Goal: Transaction & Acquisition: Register for event/course

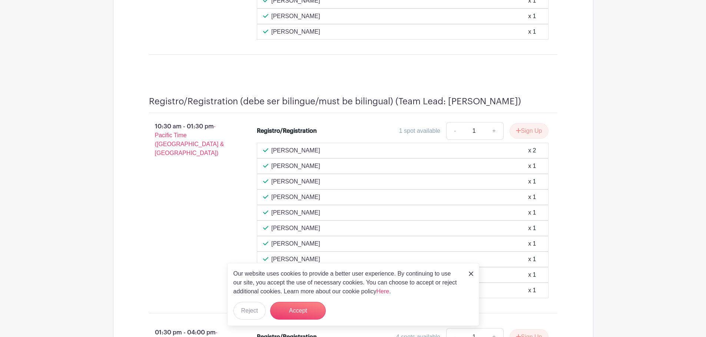
scroll to position [741, 0]
click at [308, 312] on button "Accept" at bounding box center [298, 311] width 56 height 18
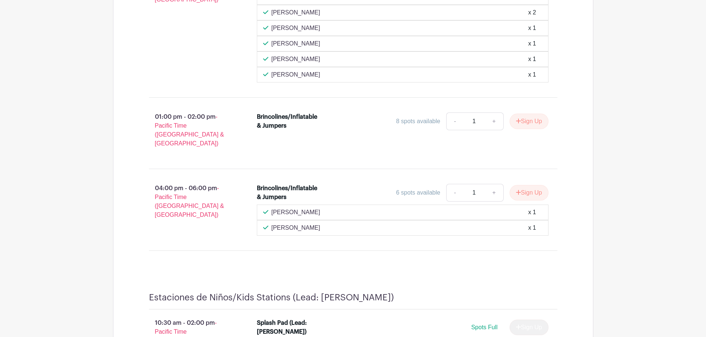
scroll to position [1296, 0]
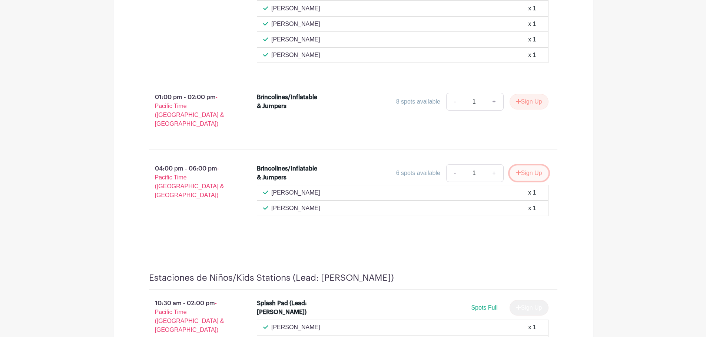
click at [531, 166] on button "Sign Up" at bounding box center [528, 174] width 39 height 16
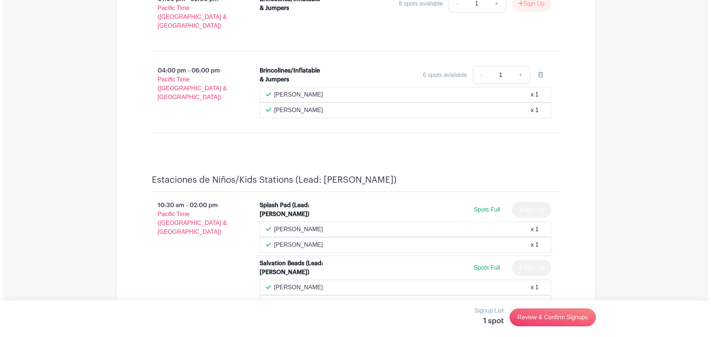
scroll to position [1407, 0]
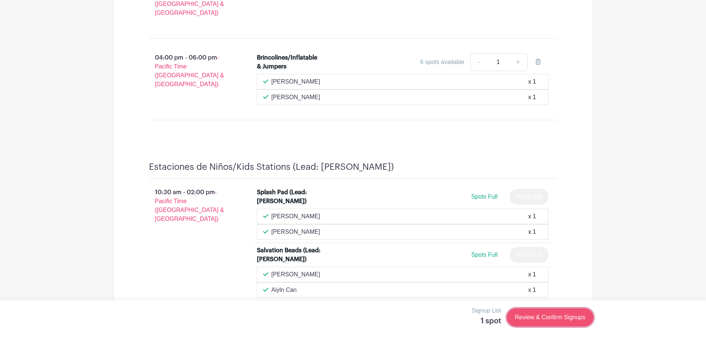
click at [540, 316] on link "Review & Confirm Signups" at bounding box center [550, 318] width 86 height 18
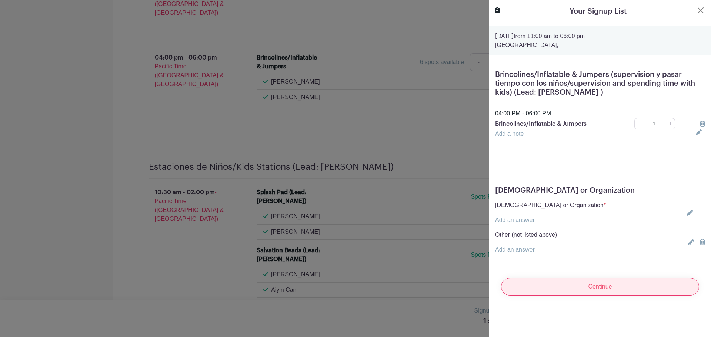
click at [605, 287] on input "Continue" at bounding box center [600, 287] width 198 height 18
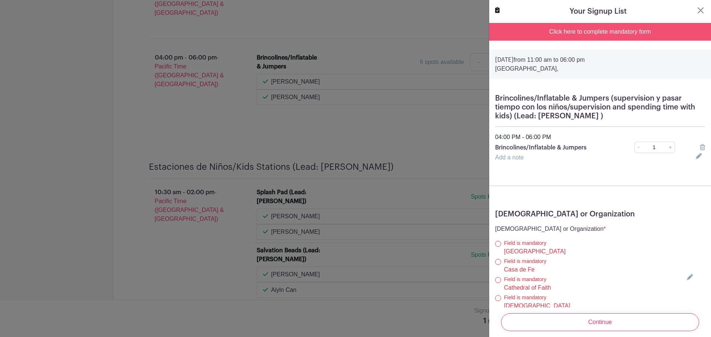
click at [602, 32] on div "Click here to complete mandatory form" at bounding box center [600, 32] width 222 height 18
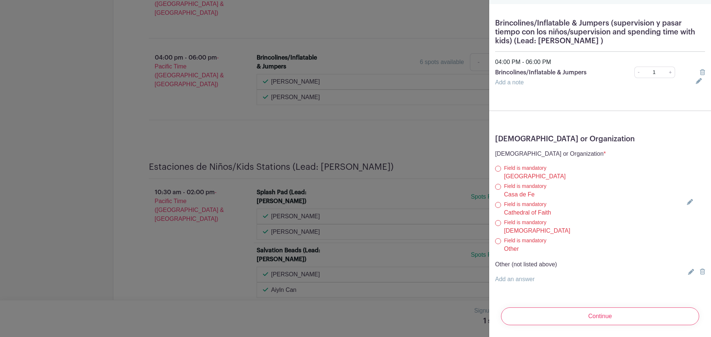
scroll to position [44, 0]
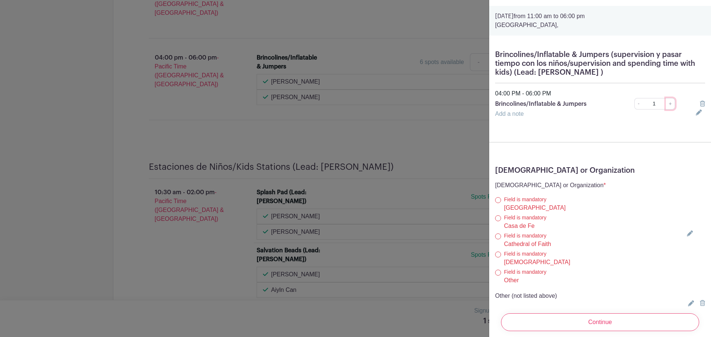
click at [667, 104] on link "+" at bounding box center [670, 103] width 9 height 11
click at [635, 106] on link "-" at bounding box center [638, 103] width 8 height 11
type input "1"
click at [696, 113] on icon at bounding box center [699, 113] width 6 height 6
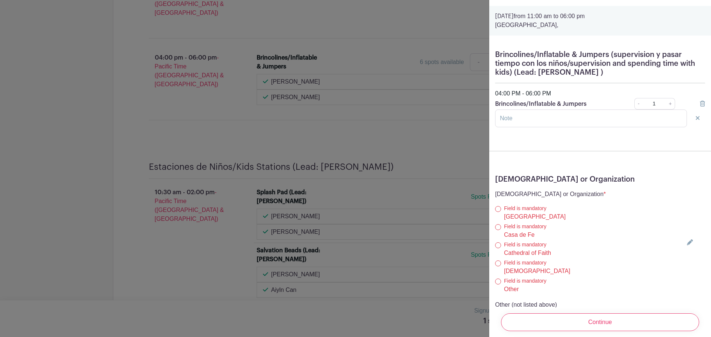
click at [687, 242] on icon at bounding box center [690, 243] width 6 height 6
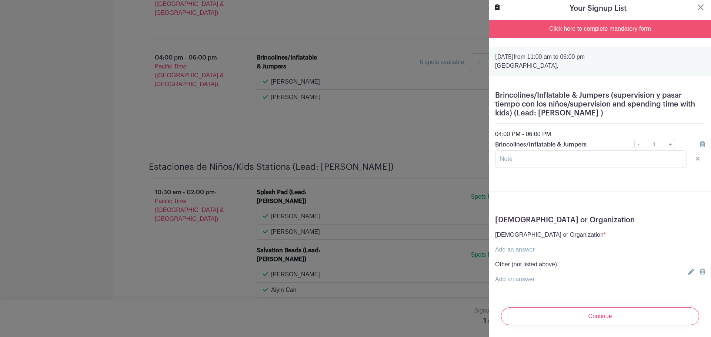
click at [524, 247] on link "Add an answer" at bounding box center [515, 250] width 40 height 6
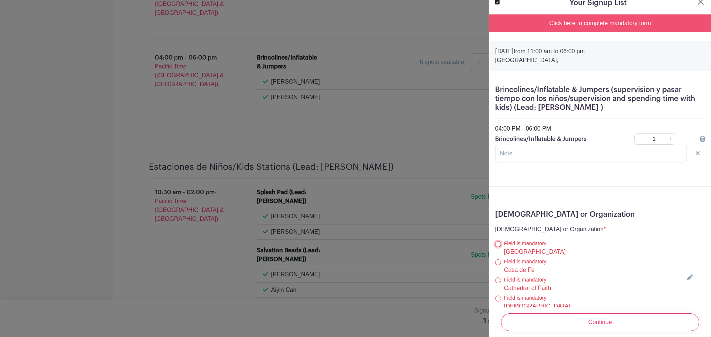
click at [500, 244] on input "[GEOGRAPHIC_DATA]" at bounding box center [498, 244] width 6 height 6
radio input "true"
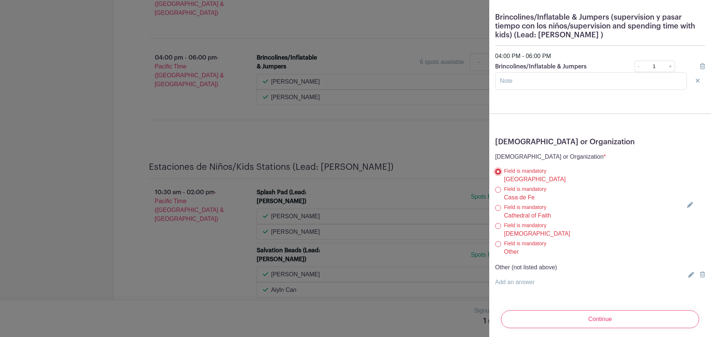
scroll to position [90, 0]
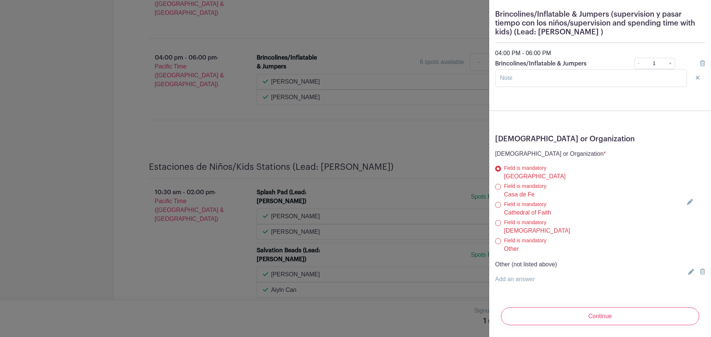
click at [496, 260] on p "Other (not listed above)" at bounding box center [526, 264] width 62 height 9
click at [500, 260] on p "Other (not listed above)" at bounding box center [526, 264] width 62 height 9
click at [500, 239] on input "Other" at bounding box center [498, 242] width 6 height 6
radio input "true"
click at [601, 310] on input "Continue" at bounding box center [600, 317] width 198 height 18
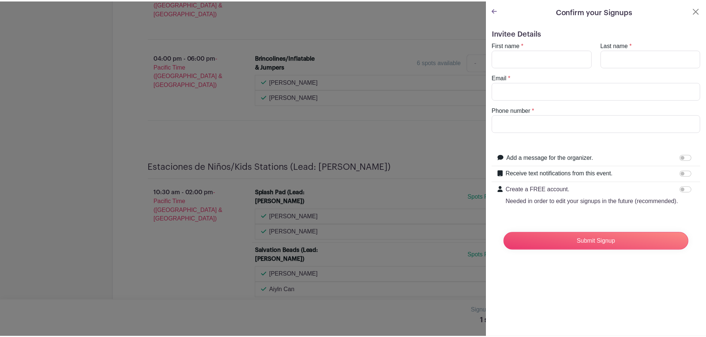
scroll to position [0, 0]
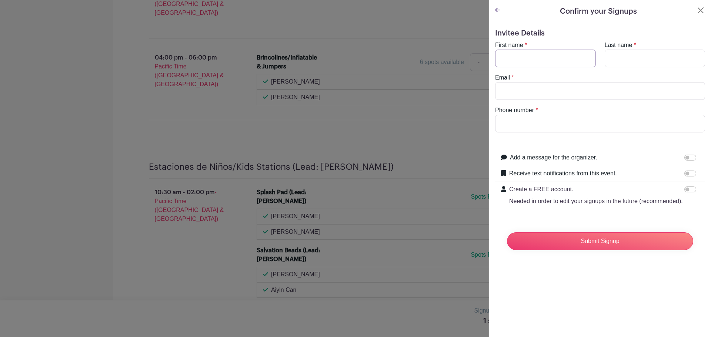
click at [533, 57] on input "First name" at bounding box center [545, 59] width 101 height 18
type input "[PERSON_NAME]"
click at [634, 63] on input "Last name" at bounding box center [655, 59] width 101 height 18
type input "Nyang"
click at [538, 87] on input "Email" at bounding box center [600, 91] width 210 height 18
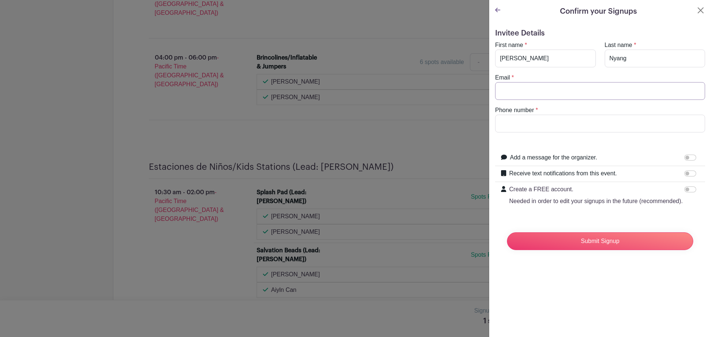
type input "[PERSON_NAME][EMAIL_ADDRESS][DOMAIN_NAME]"
click at [526, 120] on input "Phone number" at bounding box center [600, 124] width 210 height 18
type input "4083128813"
click at [686, 155] on input "Add a message for the organizer." at bounding box center [690, 158] width 12 height 6
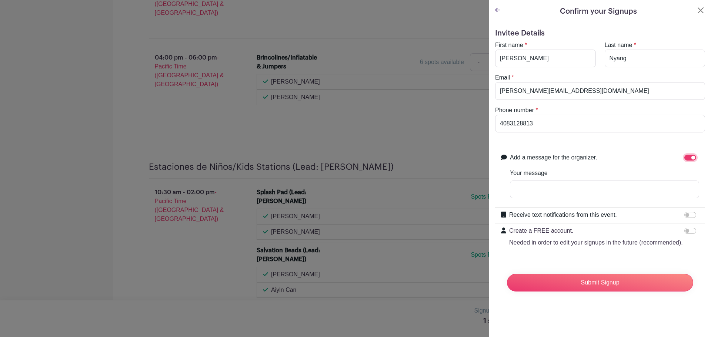
click at [684, 157] on input "Add a message for the organizer." at bounding box center [690, 158] width 12 height 6
checkbox input "false"
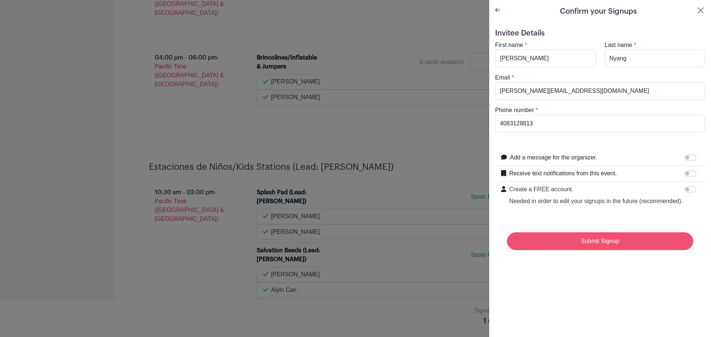
click at [602, 250] on input "Submit Signup" at bounding box center [600, 242] width 186 height 18
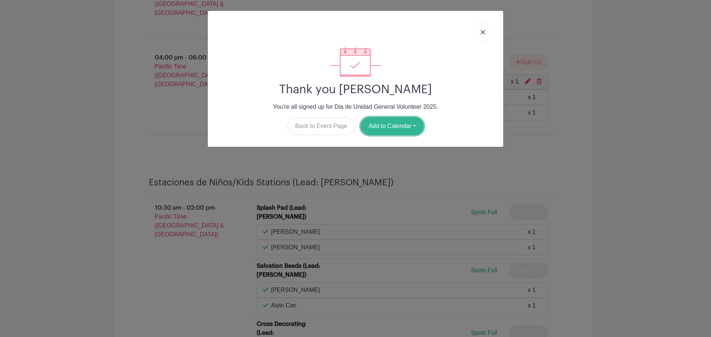
click at [398, 124] on button "Add to Calendar" at bounding box center [392, 126] width 63 height 18
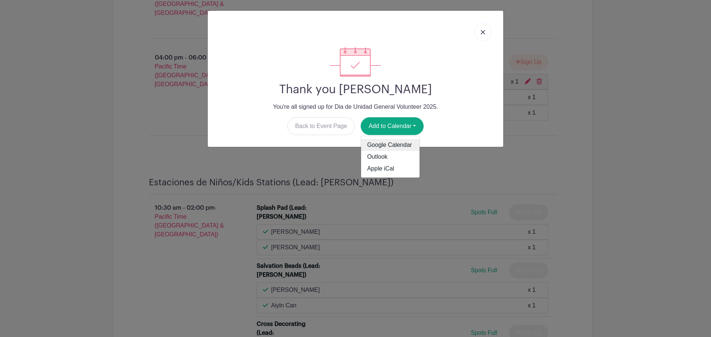
click at [379, 143] on link "Google Calendar" at bounding box center [390, 145] width 59 height 12
click at [481, 32] on img at bounding box center [483, 32] width 4 height 4
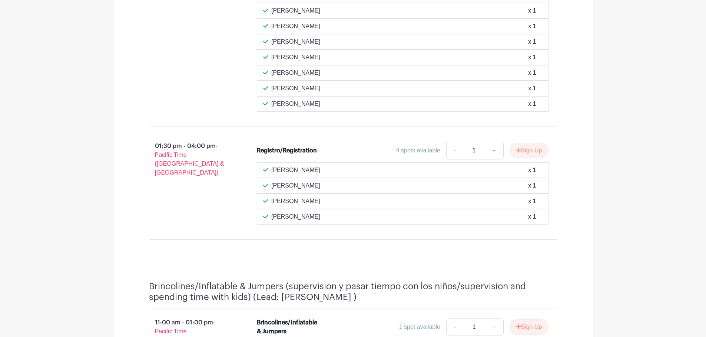
scroll to position [926, 0]
